Goal: Communication & Community: Share content

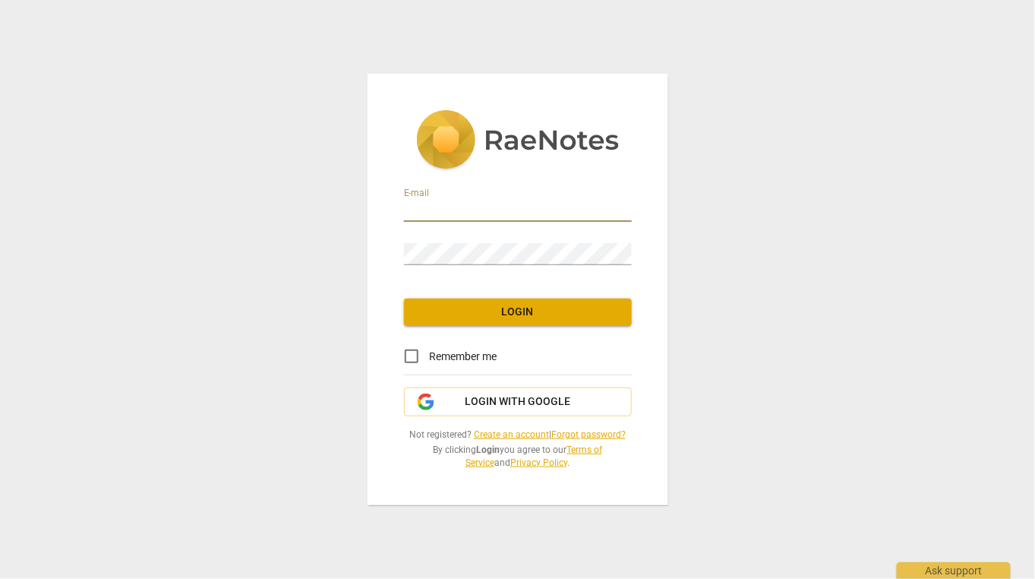
click at [448, 213] on input "email" at bounding box center [518, 211] width 228 height 22
paste input "[PERSON_NAME][EMAIL_ADDRESS][DOMAIN_NAME]"
type input "[PERSON_NAME][EMAIL_ADDRESS][DOMAIN_NAME]"
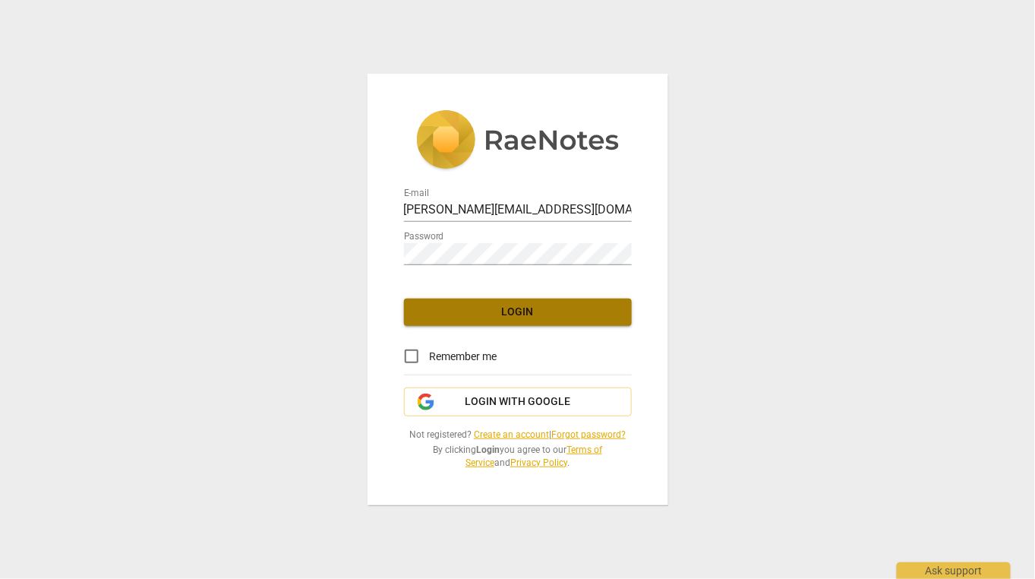
click at [472, 321] on button "Login" at bounding box center [518, 311] width 228 height 27
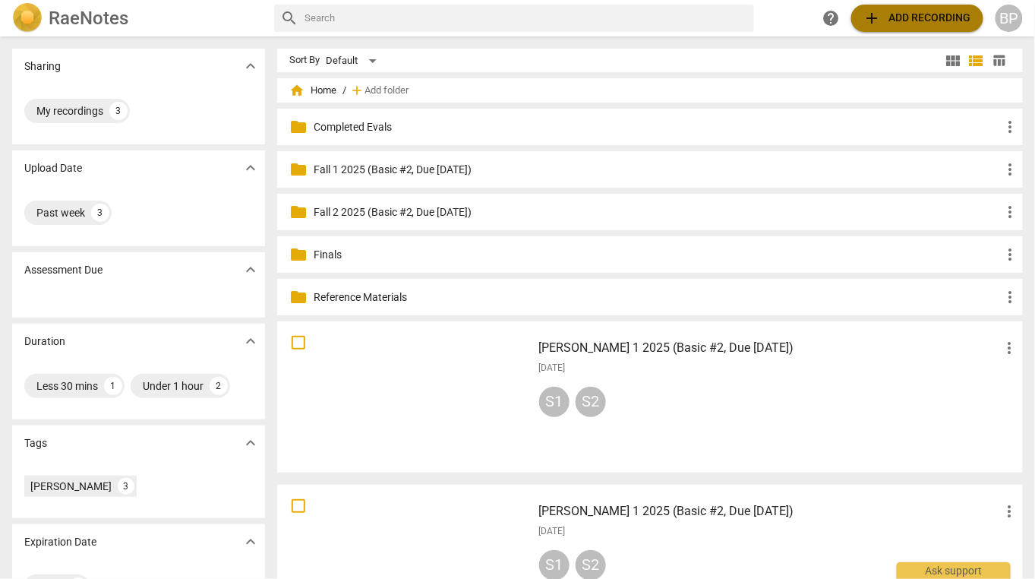
click at [868, 14] on span "add" at bounding box center [872, 18] width 18 height 18
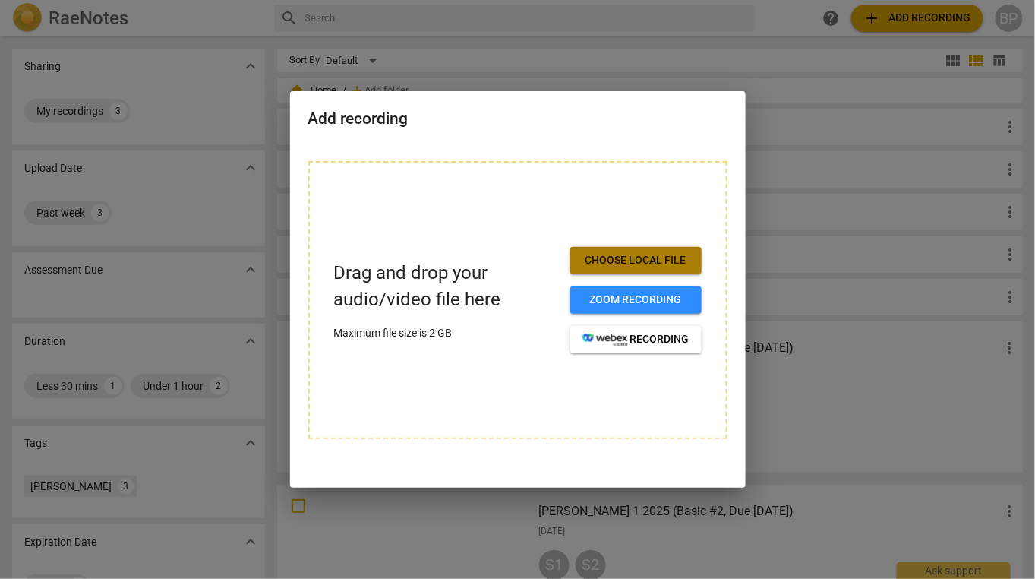
click at [609, 254] on span "Choose local file" at bounding box center [635, 260] width 107 height 15
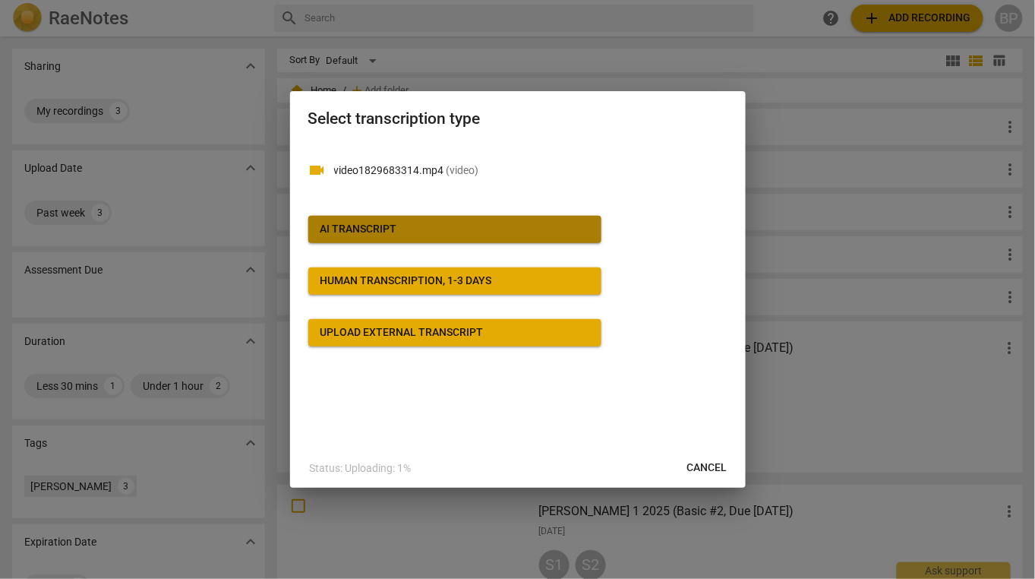
click at [440, 222] on span "AI Transcript" at bounding box center [454, 229] width 269 height 15
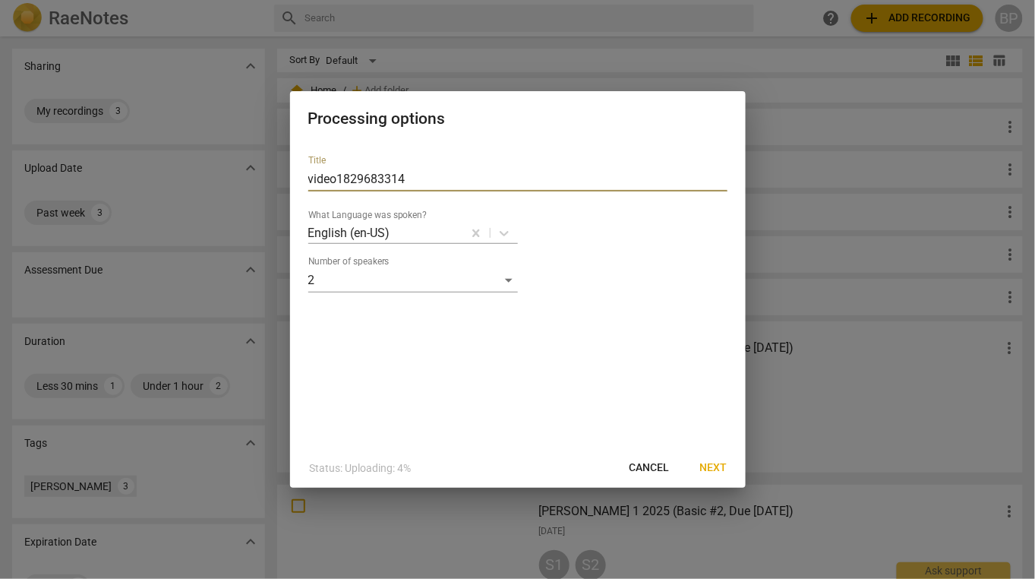
click at [413, 170] on input "video1829683314" at bounding box center [517, 179] width 419 height 24
click at [717, 463] on span "Next" at bounding box center [713, 467] width 27 height 15
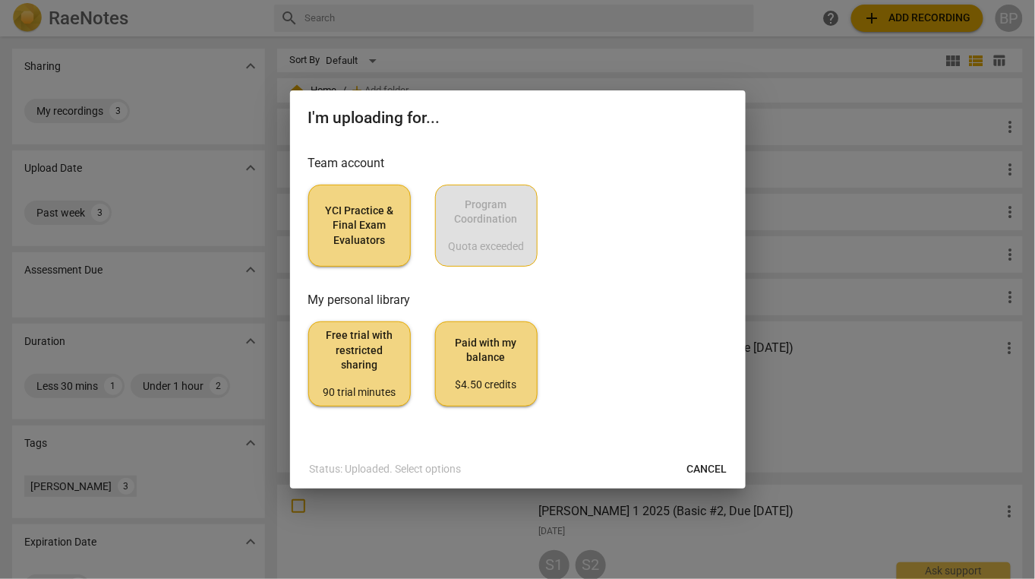
click at [348, 276] on div "Team account YCI Practice & Final Exam Evaluators Program Coordination Quota ex…" at bounding box center [517, 280] width 419 height 252
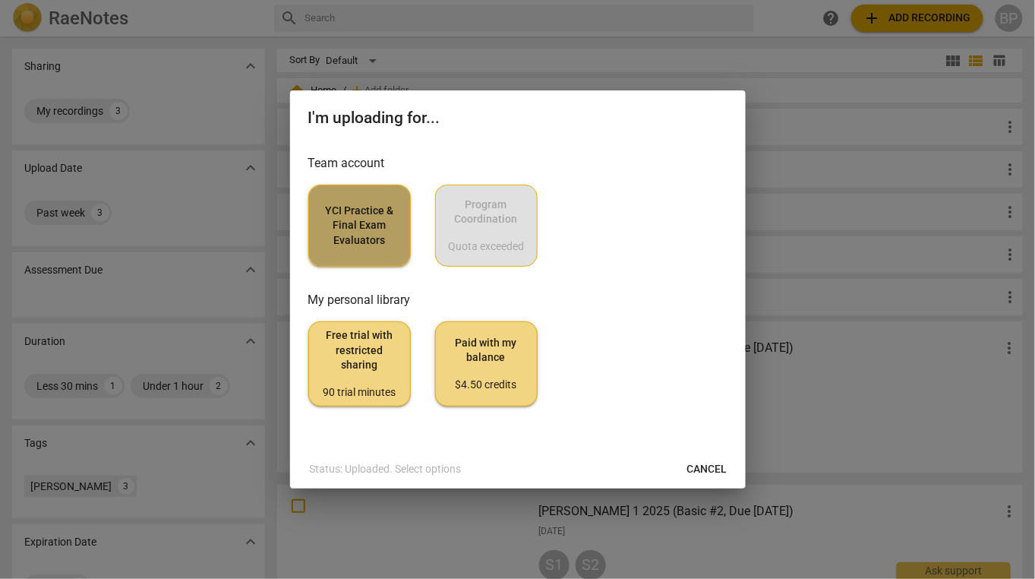
click at [358, 220] on span "YCI Practice & Final Exam Evaluators" at bounding box center [359, 225] width 77 height 45
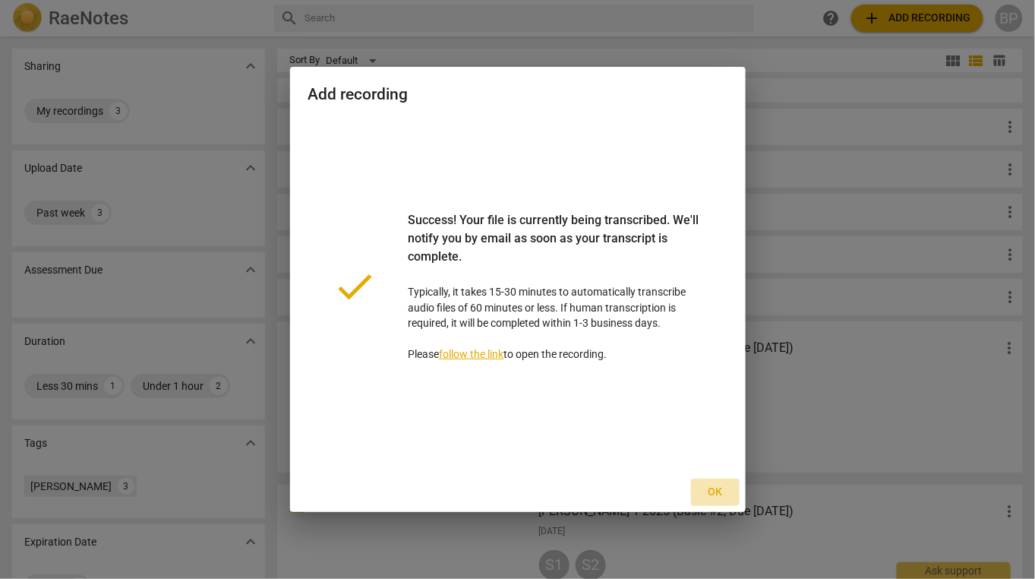
click at [715, 492] on span "Ok" at bounding box center [715, 491] width 24 height 15
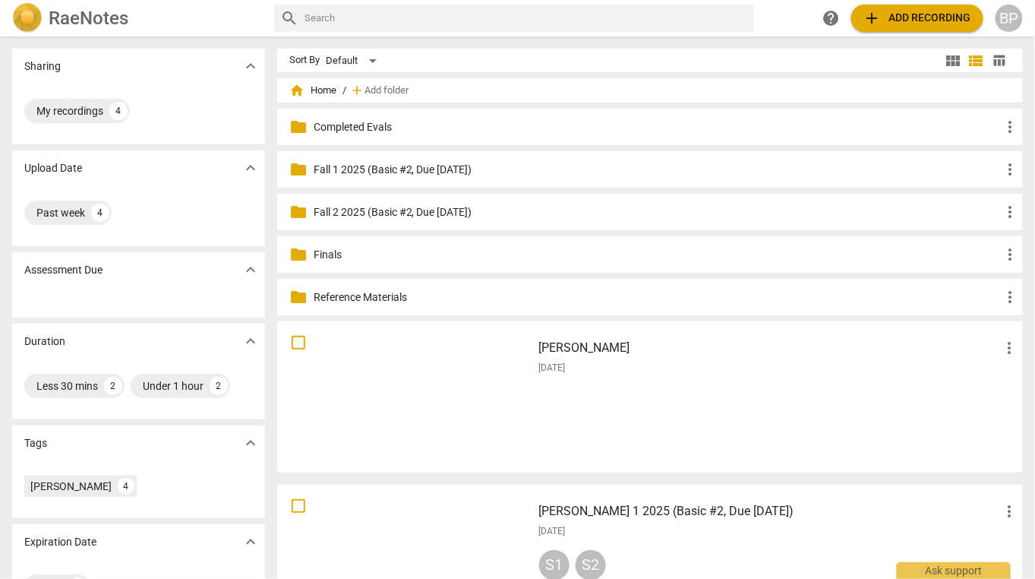
click at [581, 383] on div "[PERSON_NAME] more_vert [DATE]" at bounding box center [779, 397] width 504 height 140
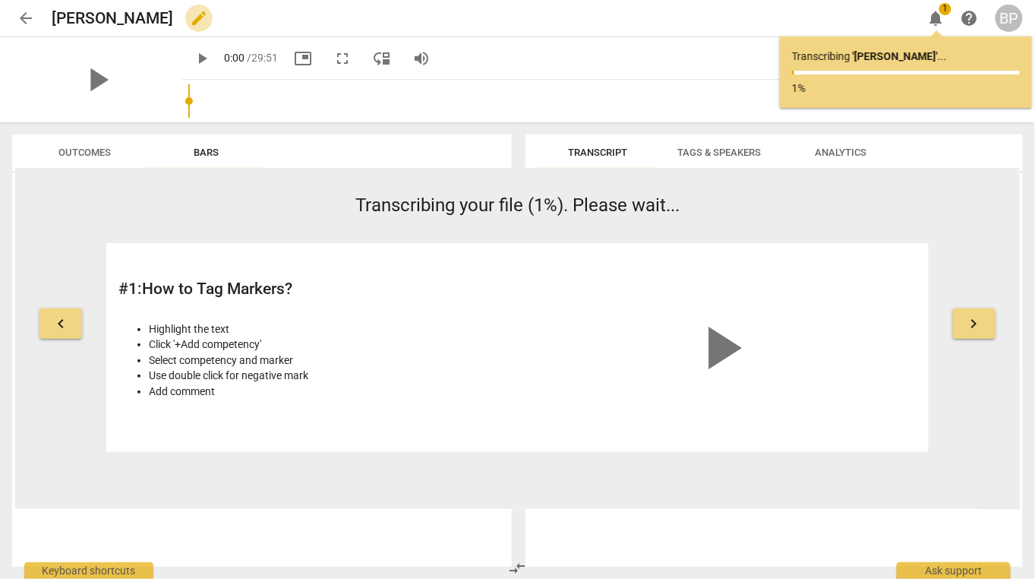
click at [208, 16] on span "edit" at bounding box center [199, 18] width 18 height 18
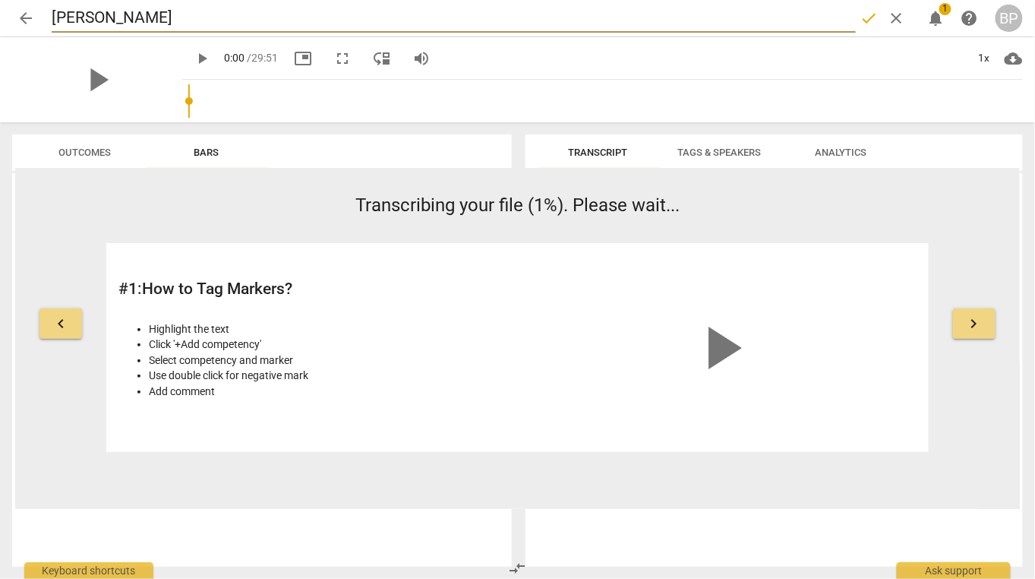
click at [161, 22] on input "[PERSON_NAME]" at bounding box center [454, 18] width 804 height 29
type input "[PERSON_NAME] 2 2025 (Final, Due [DATE])"
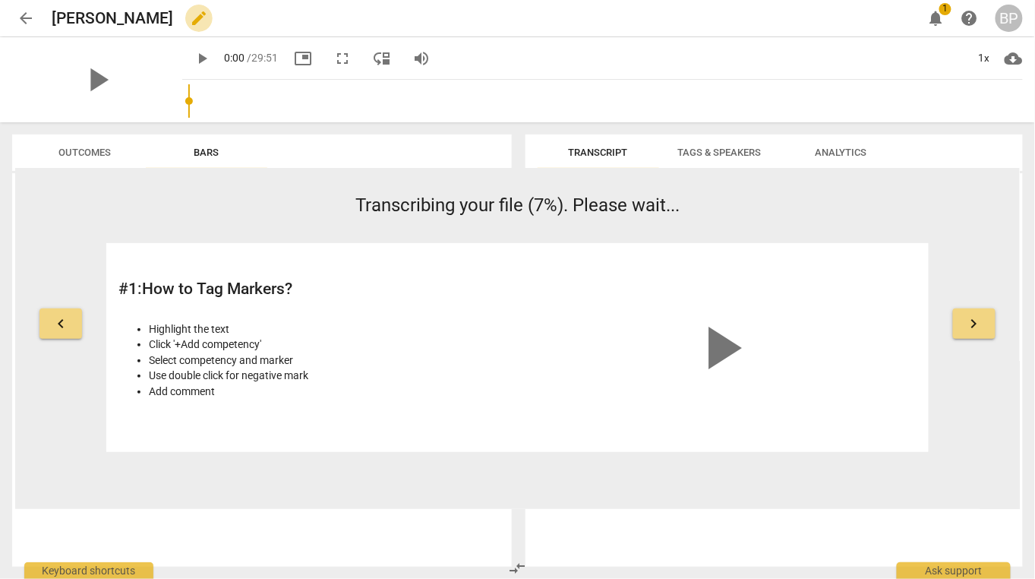
click at [208, 15] on span "edit" at bounding box center [199, 18] width 18 height 18
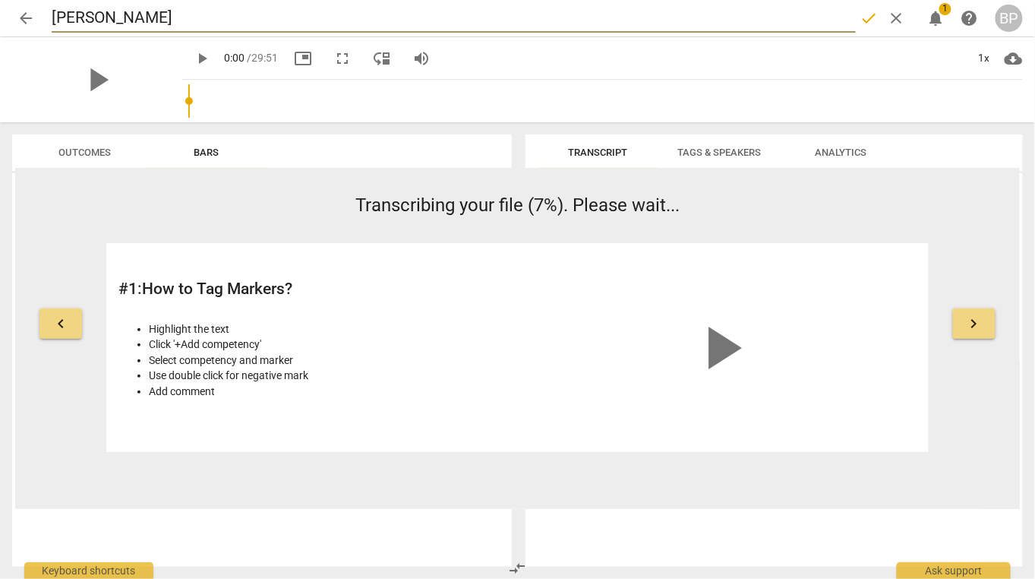
click at [159, 22] on input "[PERSON_NAME]" at bounding box center [454, 18] width 804 height 29
type input "[PERSON_NAME] 2 2025 (Final"
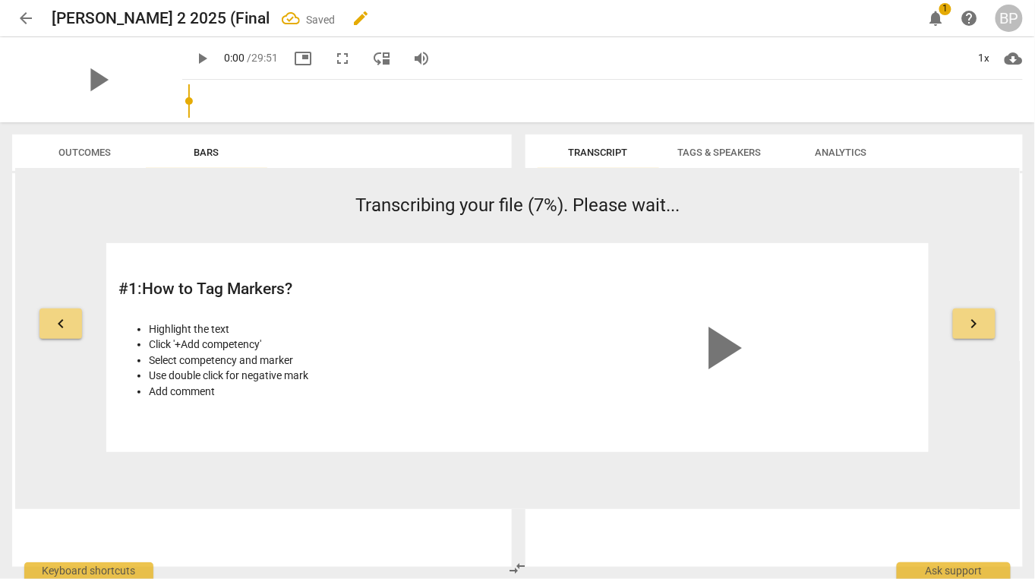
click at [370, 17] on span "edit" at bounding box center [361, 18] width 18 height 18
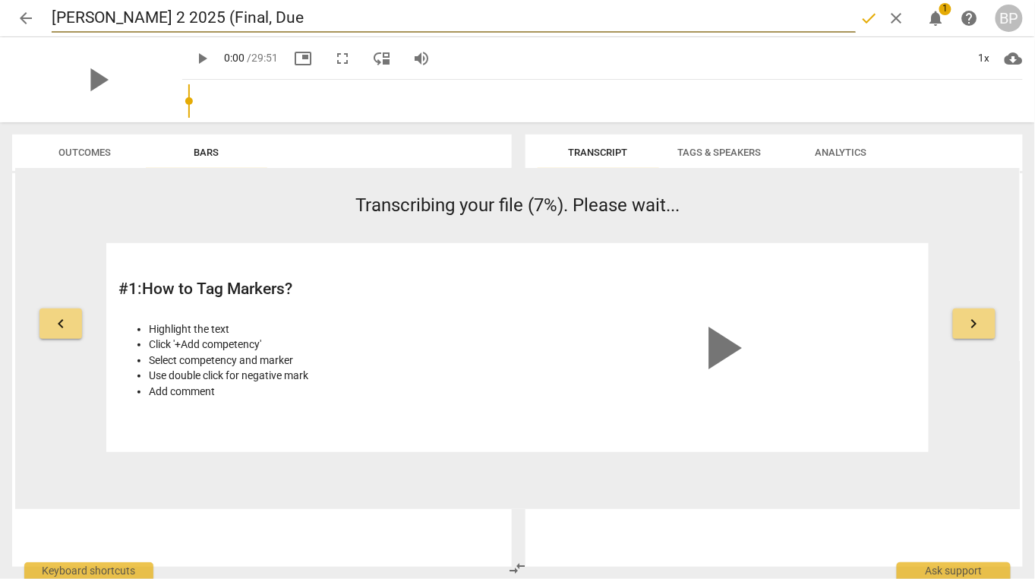
type input "[PERSON_NAME] 2 2025 (Final, Due"
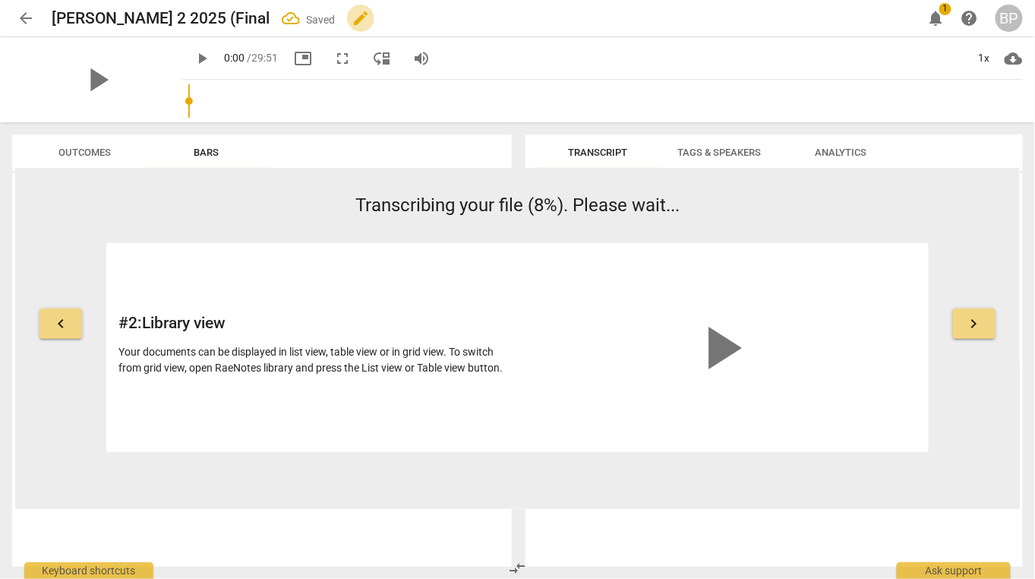
click at [370, 24] on span "edit" at bounding box center [361, 18] width 18 height 18
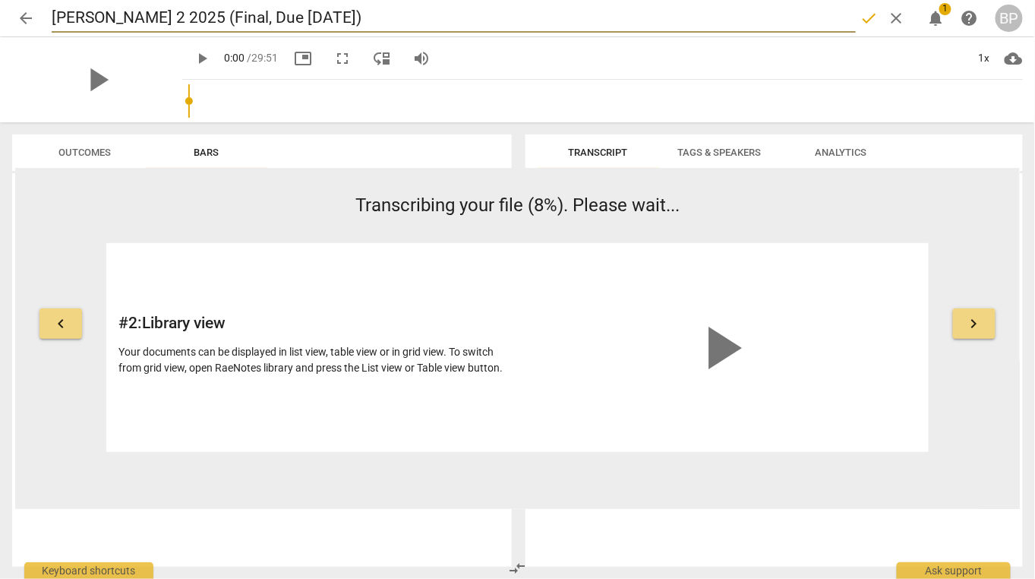
type input "[PERSON_NAME] 2 2025 (Final, Due [DATE])"
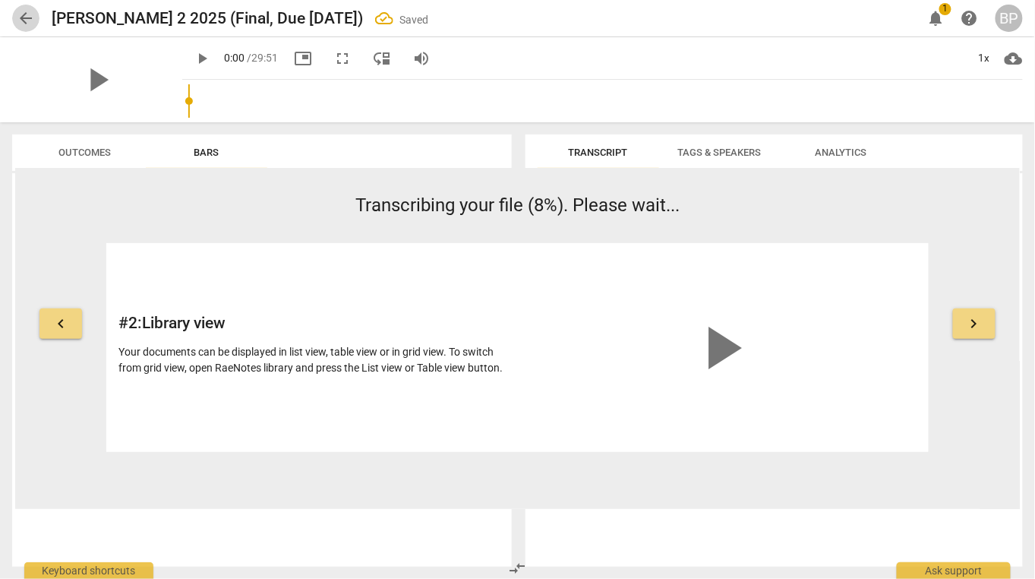
click at [35, 14] on span "arrow_back" at bounding box center [25, 18] width 27 height 18
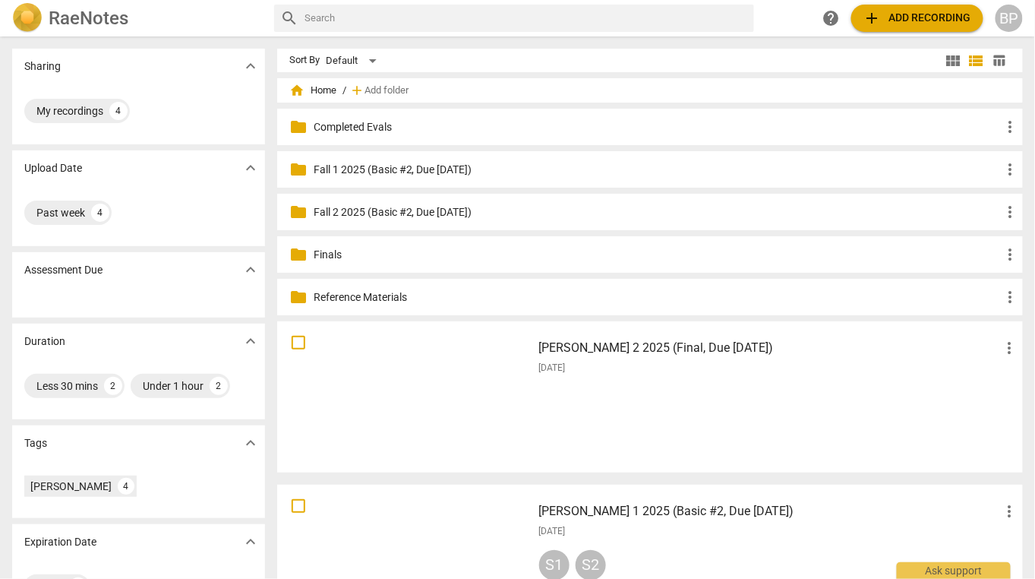
click at [688, 390] on div "[PERSON_NAME] 2 2025 (Final, Due [DATE]) more_vert [DATE]" at bounding box center [779, 397] width 504 height 140
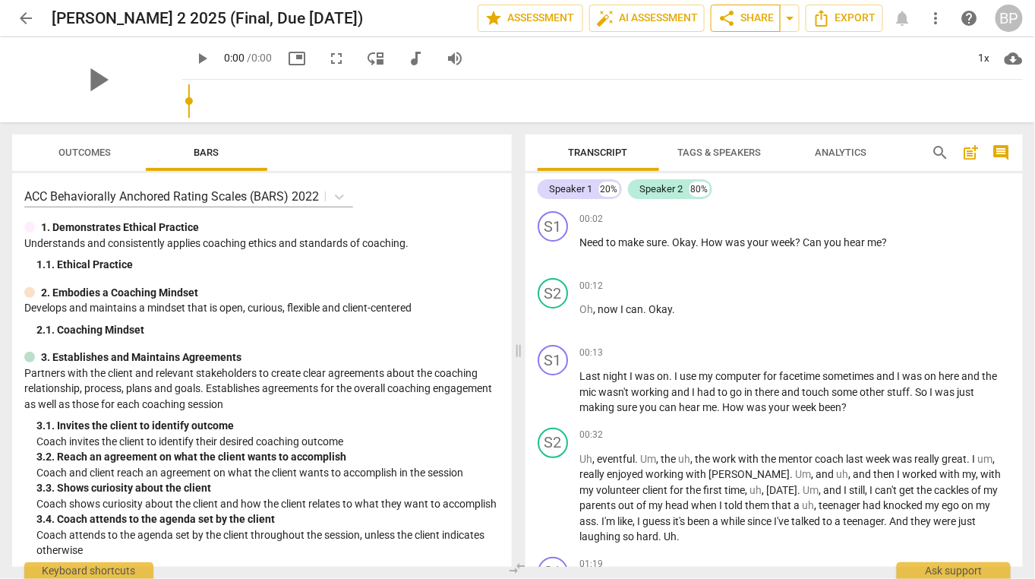
click at [736, 14] on span "share Share" at bounding box center [746, 18] width 56 height 18
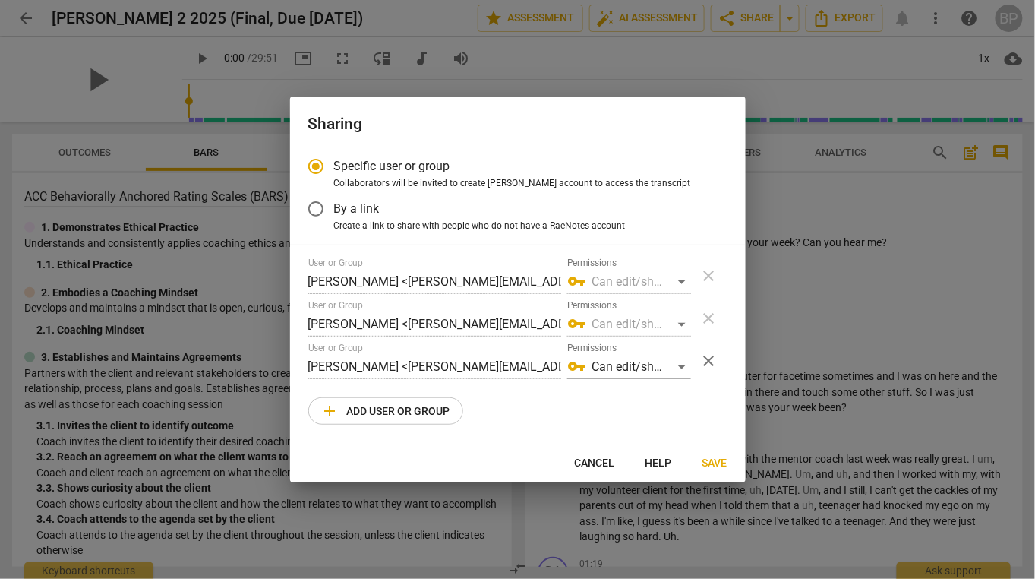
click at [370, 409] on span "add Add user or group" at bounding box center [385, 411] width 129 height 18
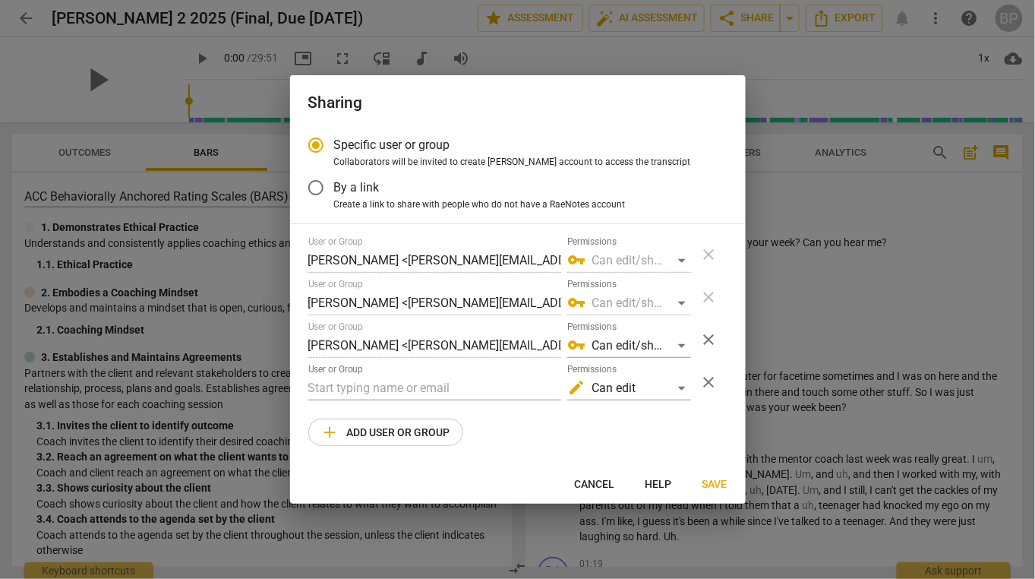
radio input "false"
click at [351, 393] on input "text" at bounding box center [434, 388] width 253 height 24
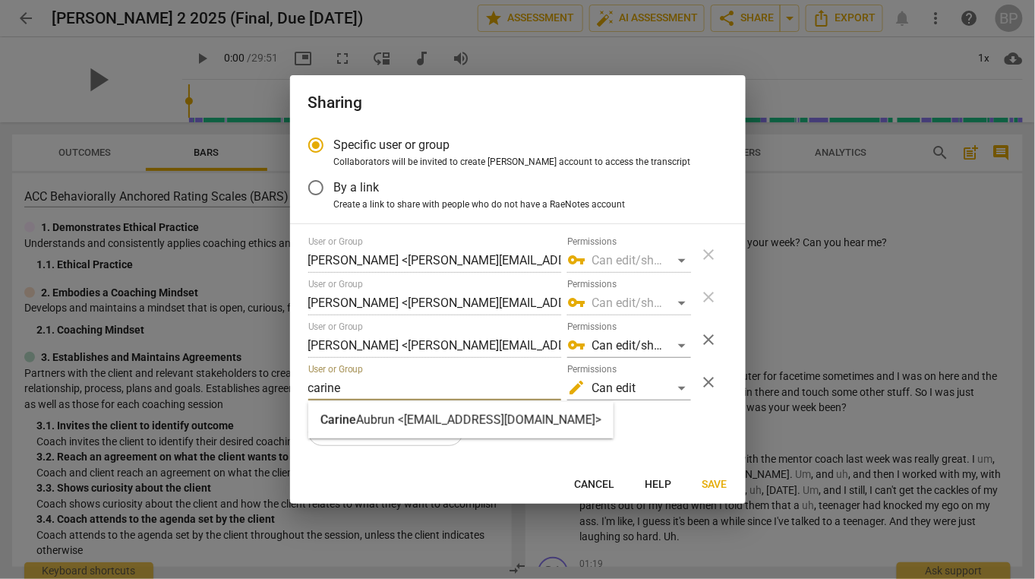
type input "carine"
click at [359, 418] on strong "Aubrun <[EMAIL_ADDRESS][DOMAIN_NAME]>" at bounding box center [478, 419] width 245 height 14
radio input "false"
type input "[PERSON_NAME] <[EMAIL_ADDRESS][DOMAIN_NAME]>"
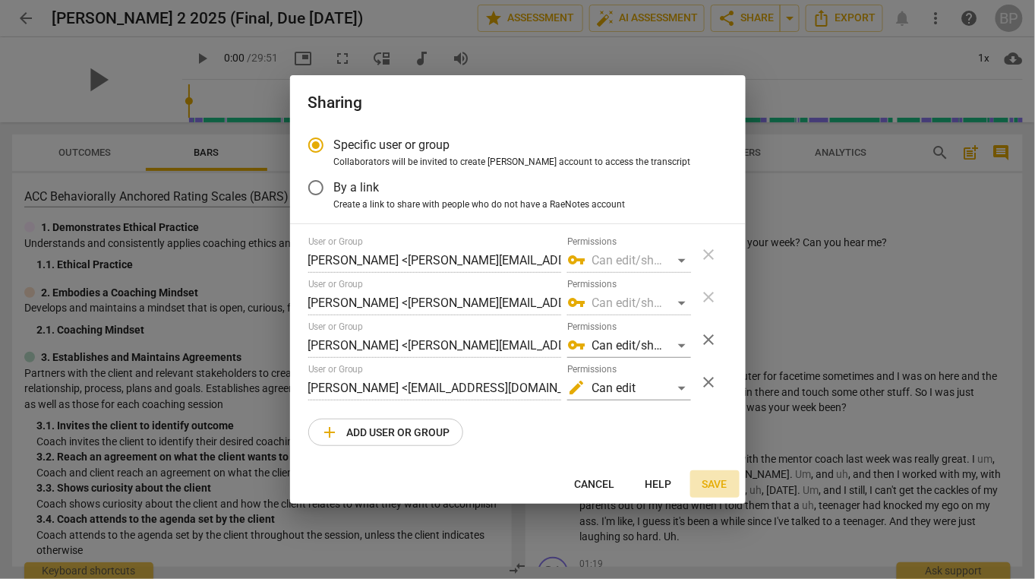
click at [708, 484] on span "Save" at bounding box center [714, 484] width 25 height 15
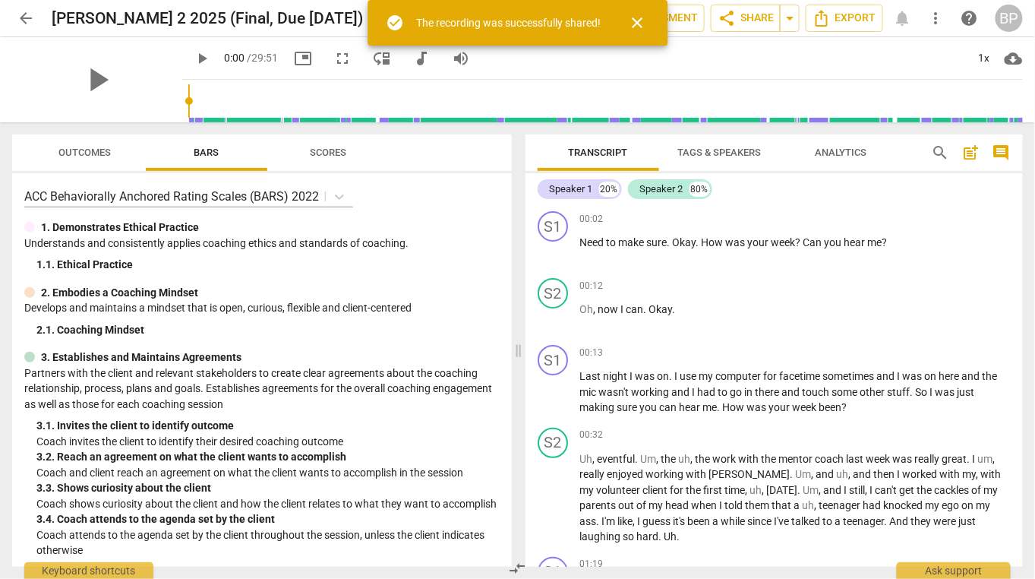
click at [25, 17] on span "arrow_back" at bounding box center [26, 18] width 18 height 18
